Goal: Task Accomplishment & Management: Use online tool/utility

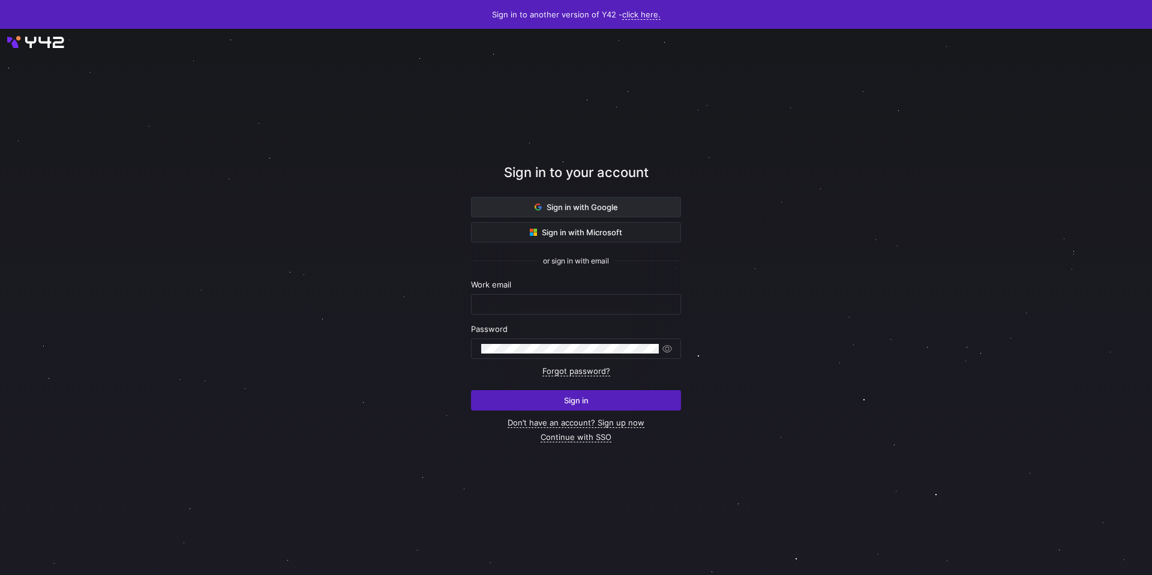
click at [579, 206] on span "Sign in with Google" at bounding box center [576, 207] width 83 height 10
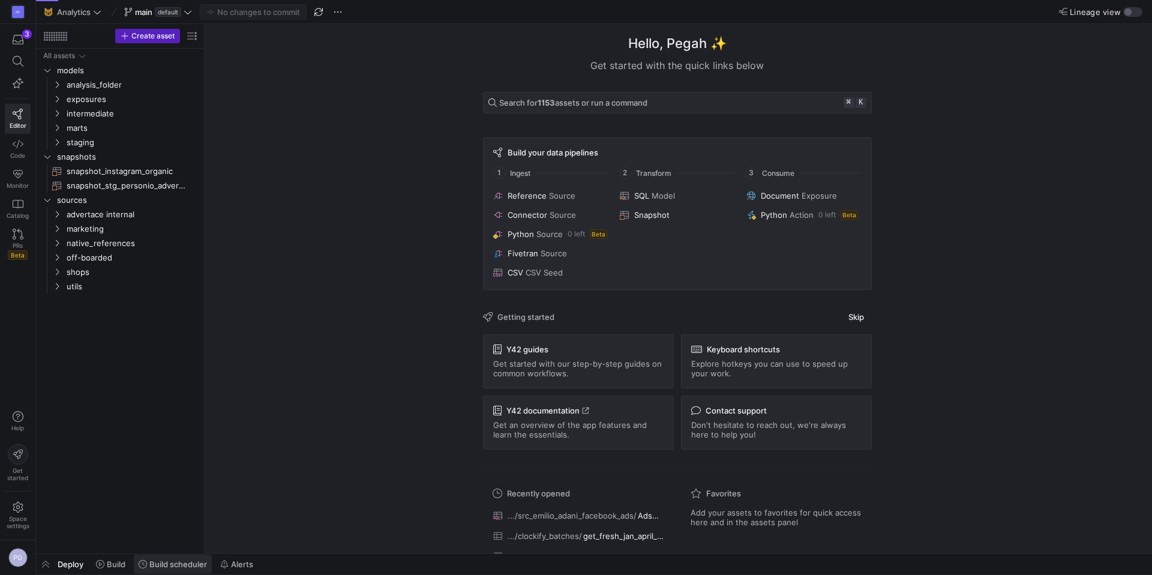
click at [182, 565] on span "Build scheduler" at bounding box center [178, 564] width 58 height 10
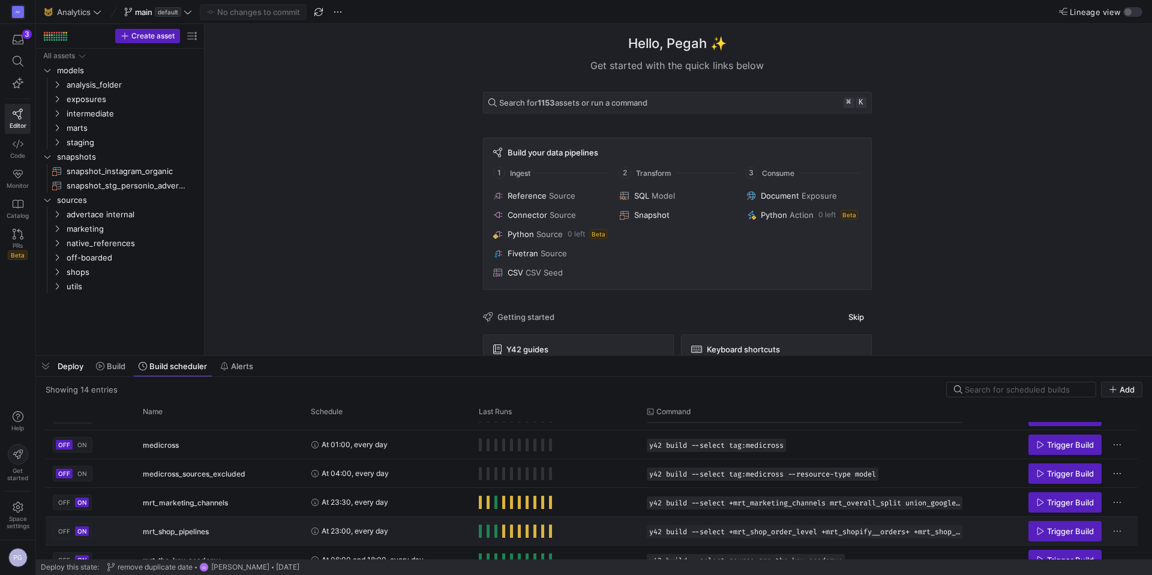
scroll to position [197, 0]
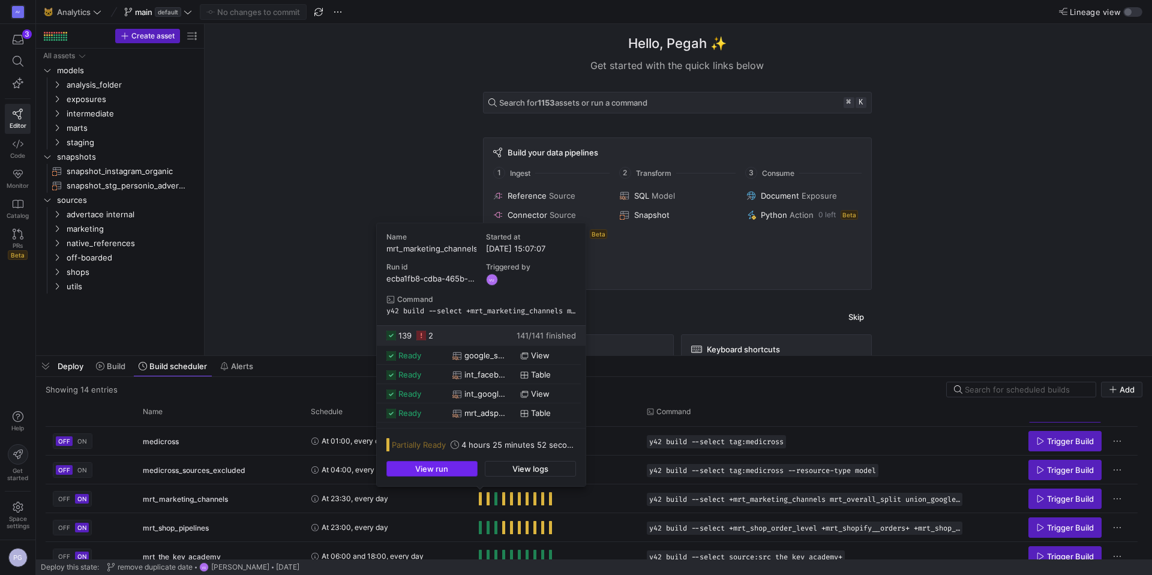
click at [459, 470] on span "button" at bounding box center [432, 469] width 90 height 14
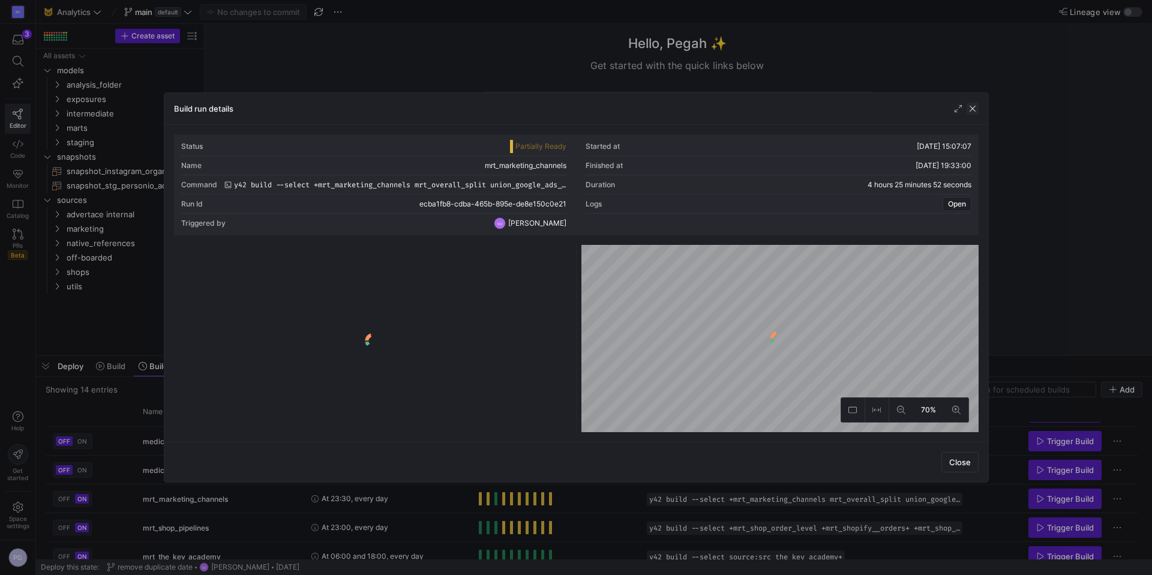
click at [973, 109] on span "button" at bounding box center [973, 109] width 12 height 12
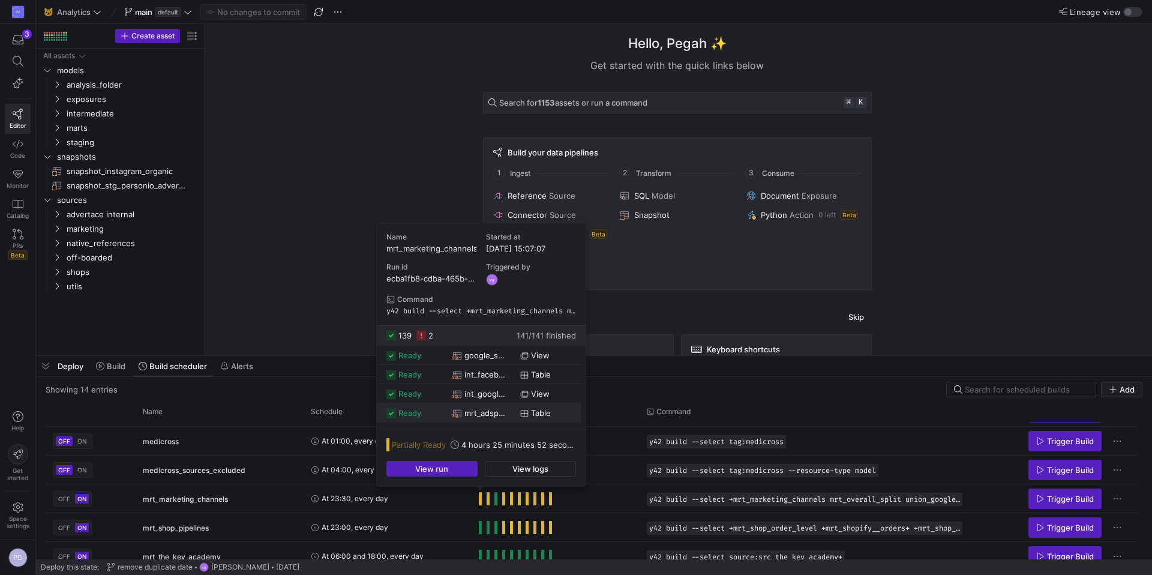
drag, startPoint x: 464, startPoint y: 471, endPoint x: 515, endPoint y: 418, distance: 73.9
click at [515, 418] on div "Name mrt_marketing_channels Started at 10/10/25, 15:07:07 Run id ecba1fb8-cdba-…" at bounding box center [481, 354] width 209 height 263
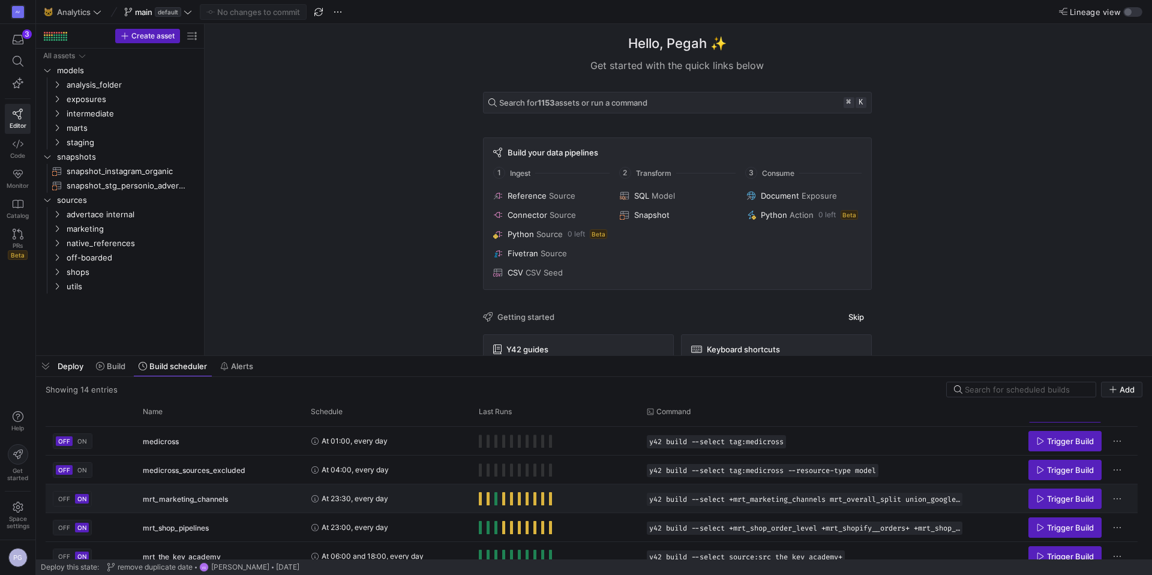
click at [481, 502] on span "Press SPACE to select this row." at bounding box center [480, 498] width 3 height 13
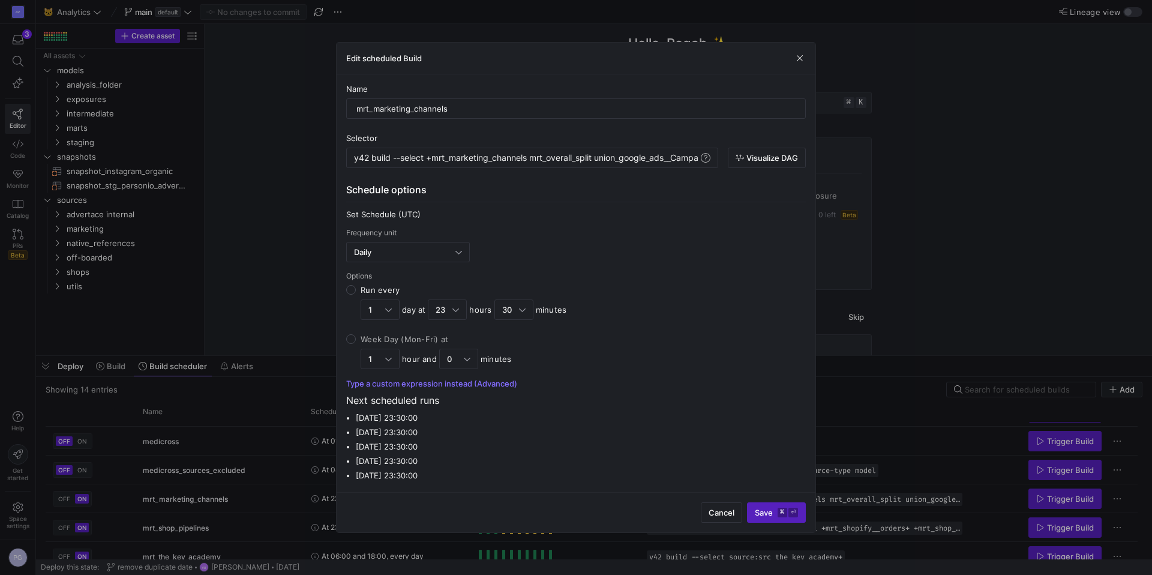
click at [807, 69] on div "Edit scheduled Build" at bounding box center [576, 59] width 479 height 32
click at [804, 64] on div "Edit scheduled Build" at bounding box center [576, 59] width 479 height 32
click at [803, 61] on span "button" at bounding box center [800, 58] width 12 height 12
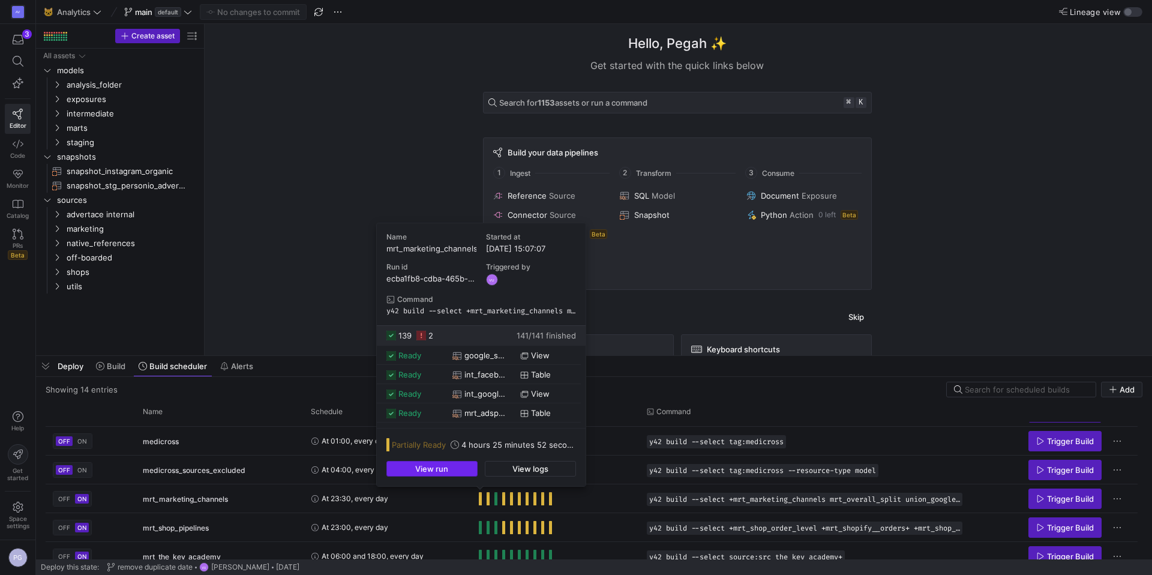
click at [456, 466] on span "button" at bounding box center [432, 469] width 90 height 14
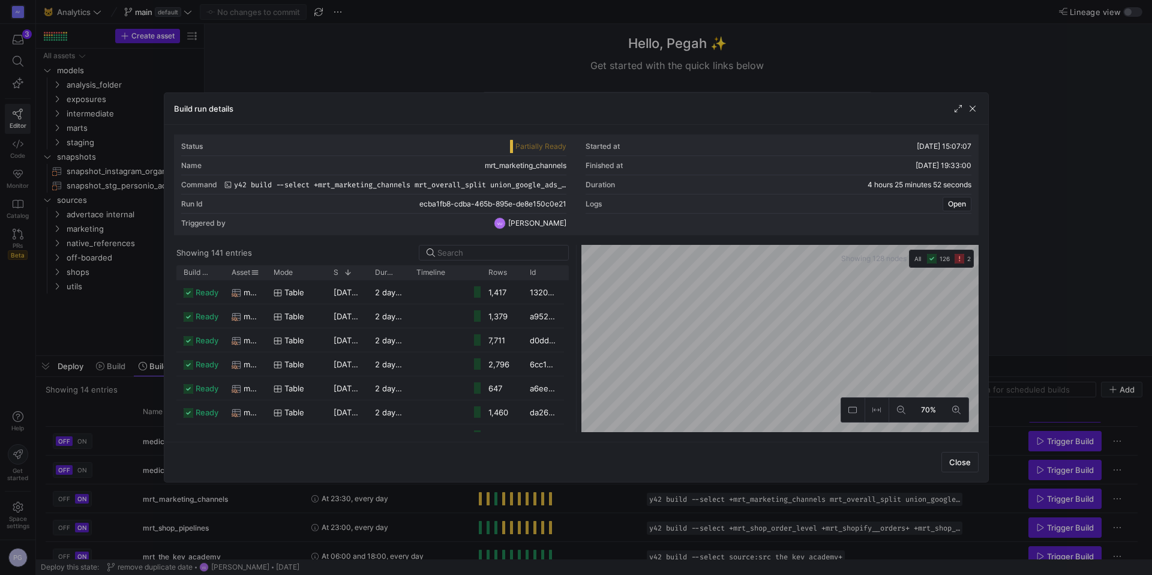
click at [233, 271] on span "Asset" at bounding box center [241, 272] width 19 height 8
click at [184, 276] on span "Build status" at bounding box center [196, 272] width 25 height 8
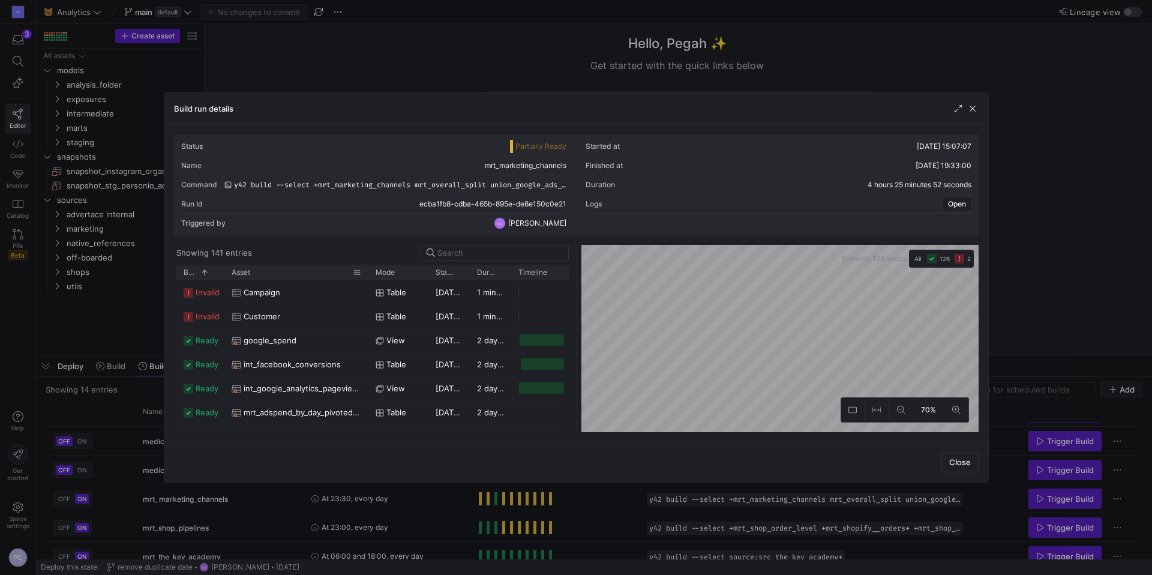
drag, startPoint x: 265, startPoint y: 273, endPoint x: 367, endPoint y: 276, distance: 102.1
click at [367, 276] on div at bounding box center [368, 272] width 5 height 14
click at [976, 108] on span "button" at bounding box center [973, 109] width 12 height 12
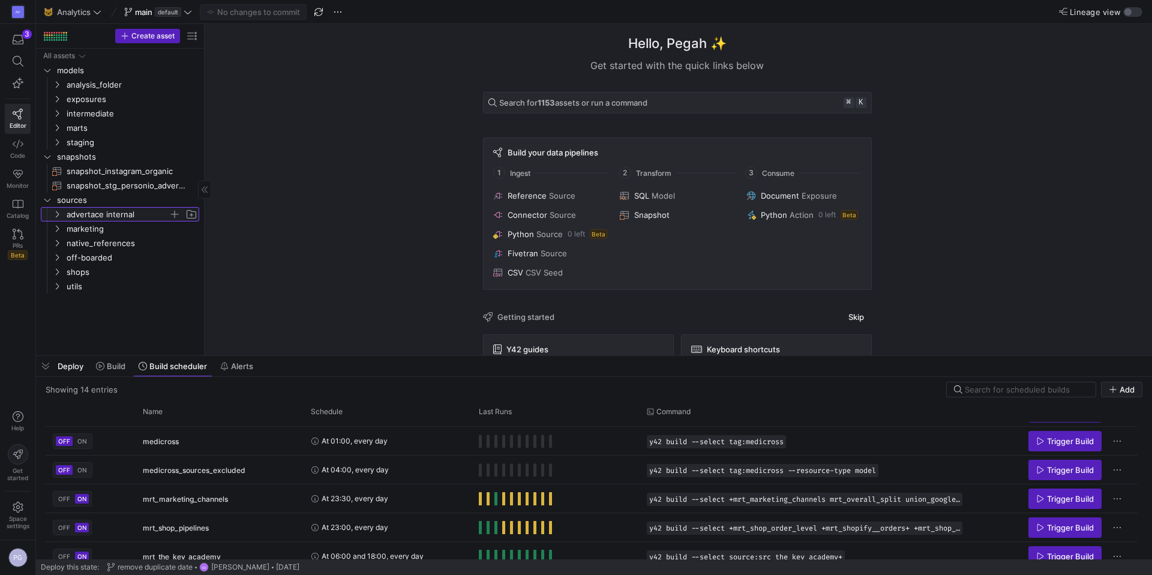
click at [56, 214] on icon "Press SPACE to select this row." at bounding box center [57, 214] width 8 height 7
click at [56, 214] on icon at bounding box center [57, 214] width 8 height 7
click at [56, 229] on icon "Press SPACE to select this row." at bounding box center [57, 228] width 8 height 7
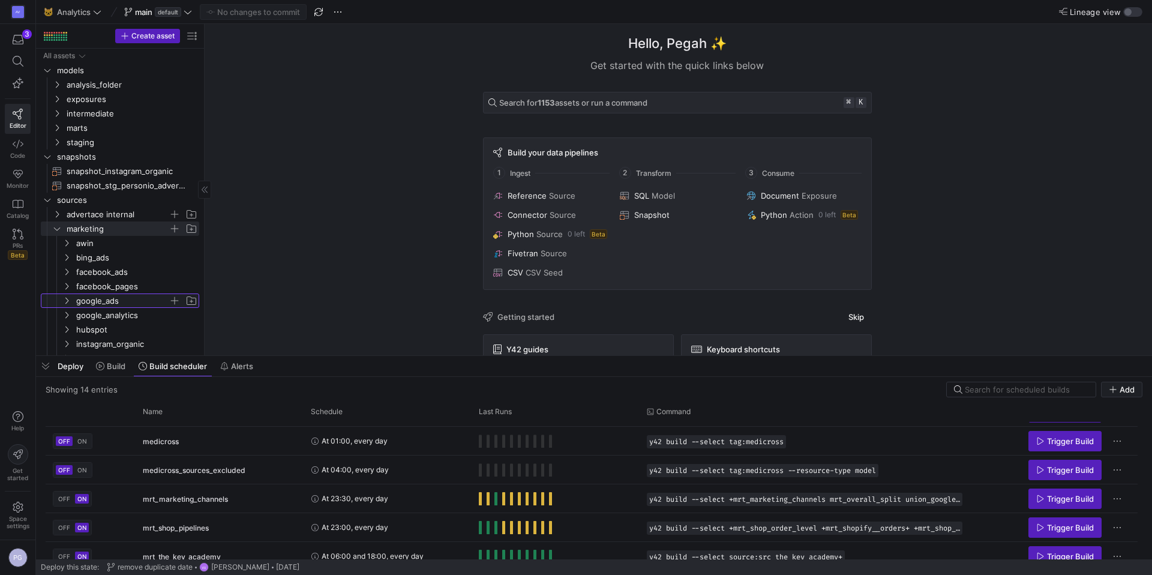
click at [70, 301] on icon "Press SPACE to select this row." at bounding box center [66, 300] width 8 height 7
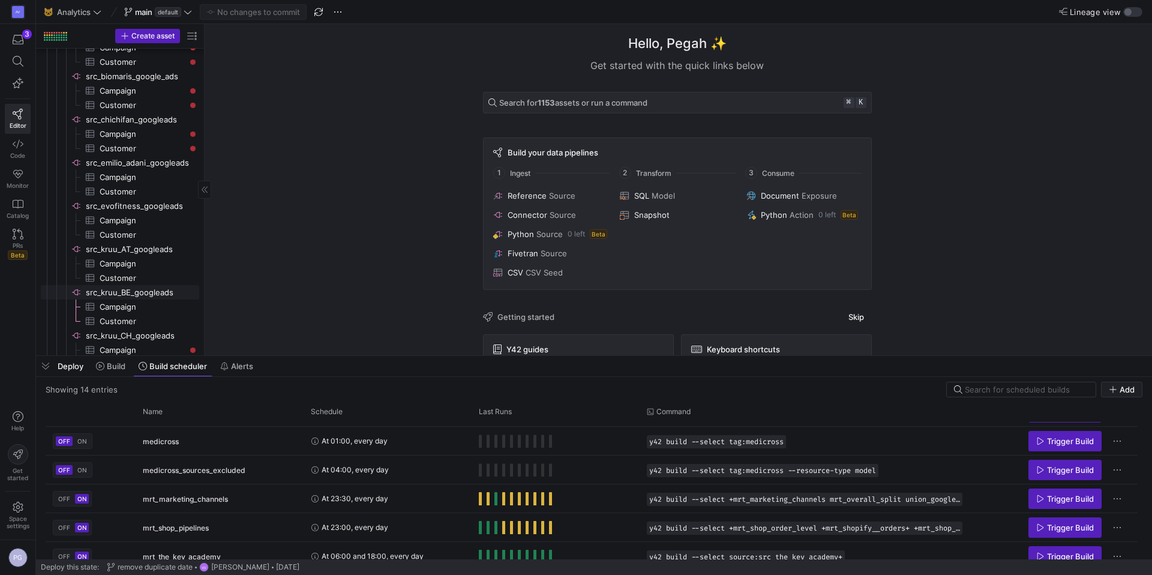
scroll to position [283, 0]
click at [157, 271] on span "Campaign​​​​​​​​​" at bounding box center [143, 268] width 86 height 14
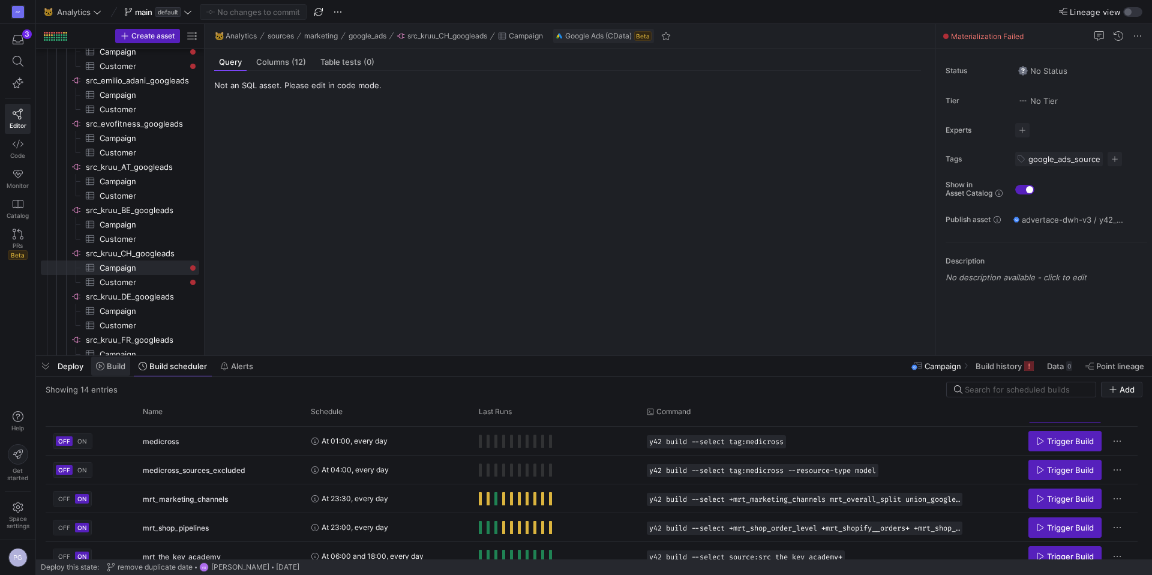
click at [108, 364] on span "Build" at bounding box center [116, 366] width 19 height 10
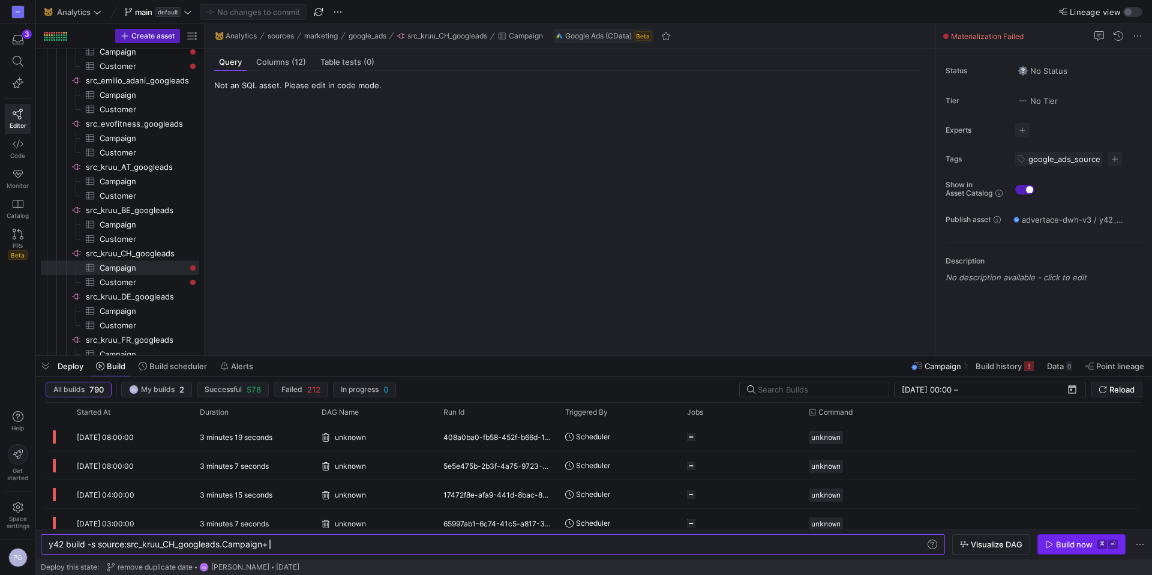
type textarea "y42 build -s source:src_kruu_CH_googleads.Campaign+"
click at [1059, 549] on span "button" at bounding box center [1081, 544] width 87 height 19
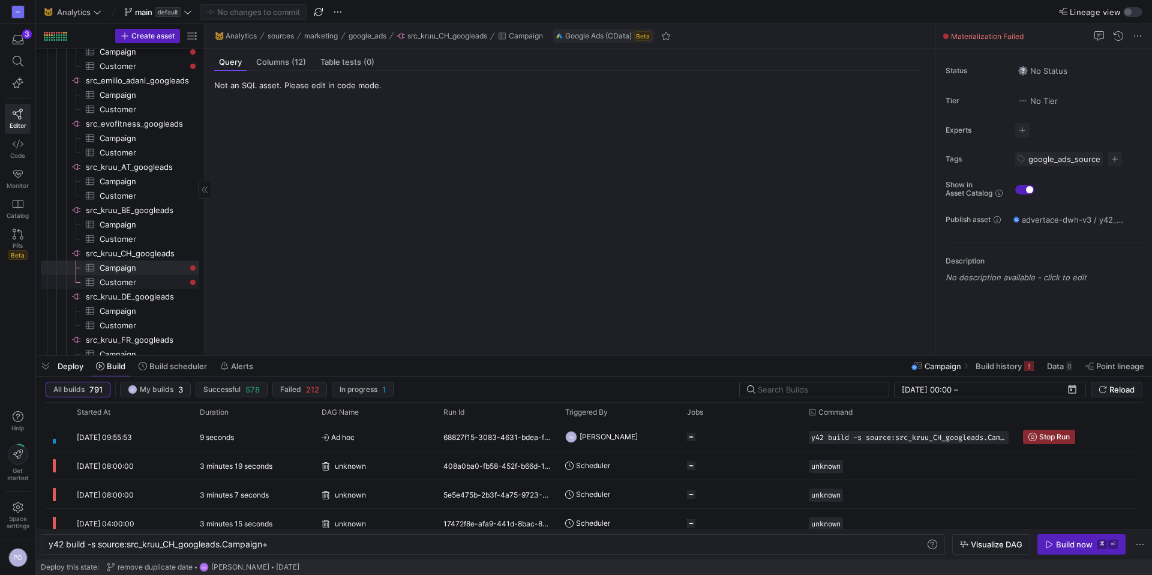
click at [143, 285] on span "Customer​​​​​​​​​" at bounding box center [143, 283] width 86 height 14
click at [324, 545] on div "y42 build -s source:src_kruu_CH_googleads.Campaign +" at bounding box center [487, 545] width 877 height 10
click at [142, 270] on span "Campaign​​​​​​​​​" at bounding box center [143, 268] width 86 height 14
click at [144, 280] on span "Customer​​​​​​​​​" at bounding box center [143, 283] width 86 height 14
click at [140, 268] on span "Campaign​​​​​​​​​" at bounding box center [143, 268] width 86 height 14
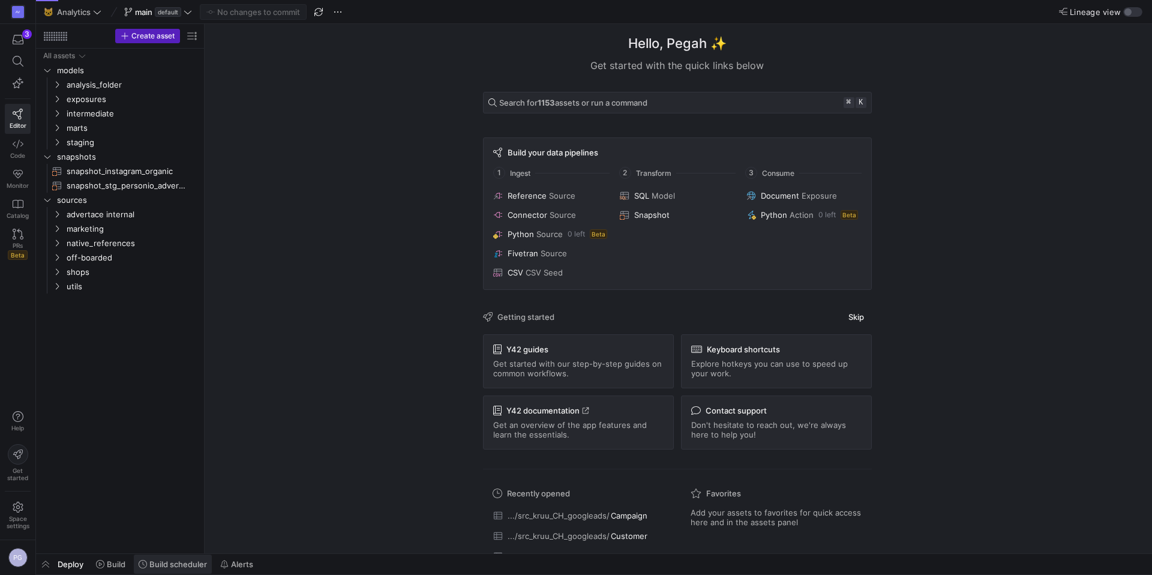
click at [160, 564] on span "Build scheduler" at bounding box center [178, 564] width 58 height 10
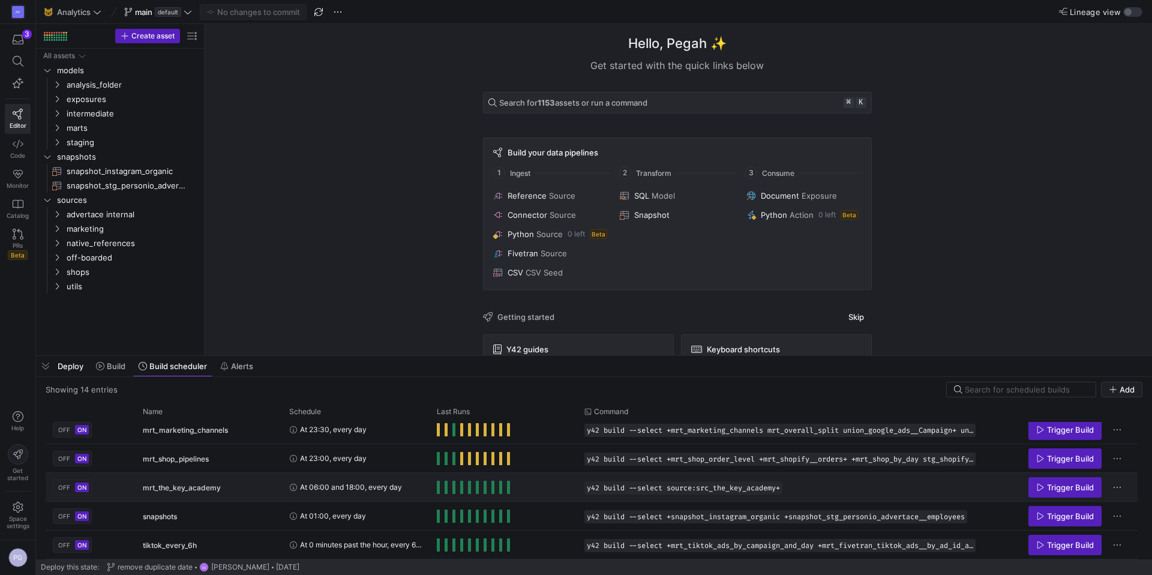
scroll to position [264, 0]
